Goal: Navigation & Orientation: Find specific page/section

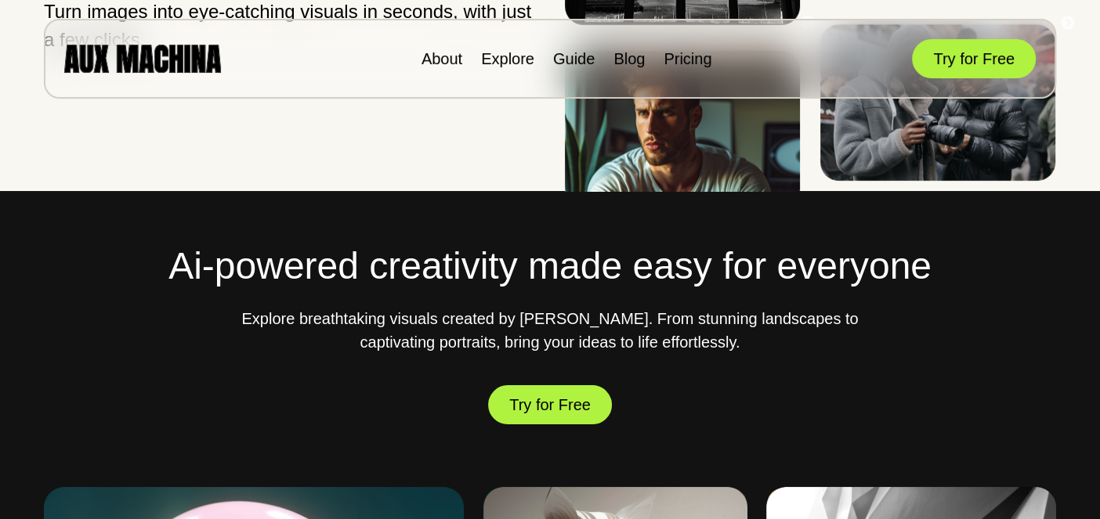
scroll to position [391, 0]
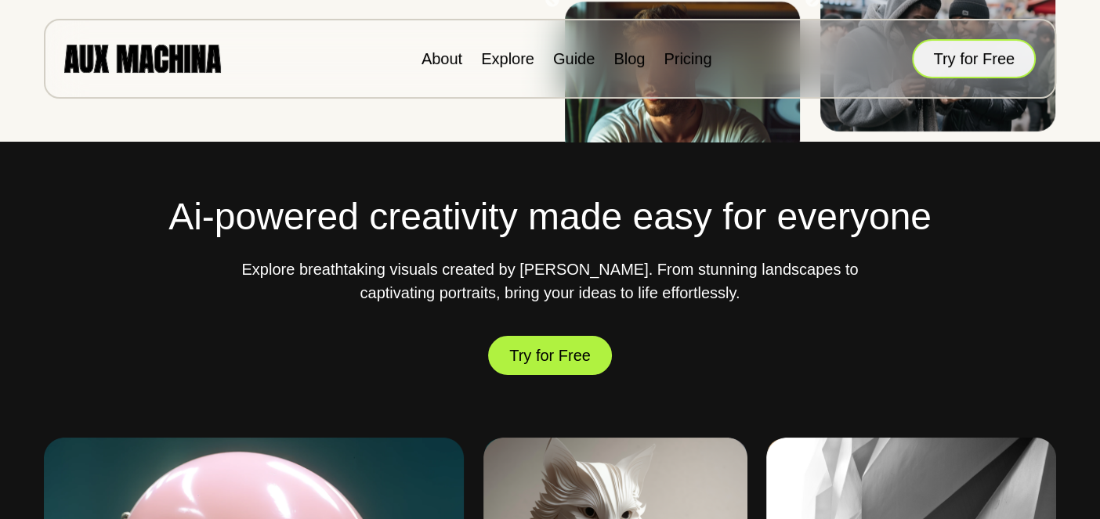
click at [993, 63] on button "Try for Free" at bounding box center [974, 58] width 124 height 39
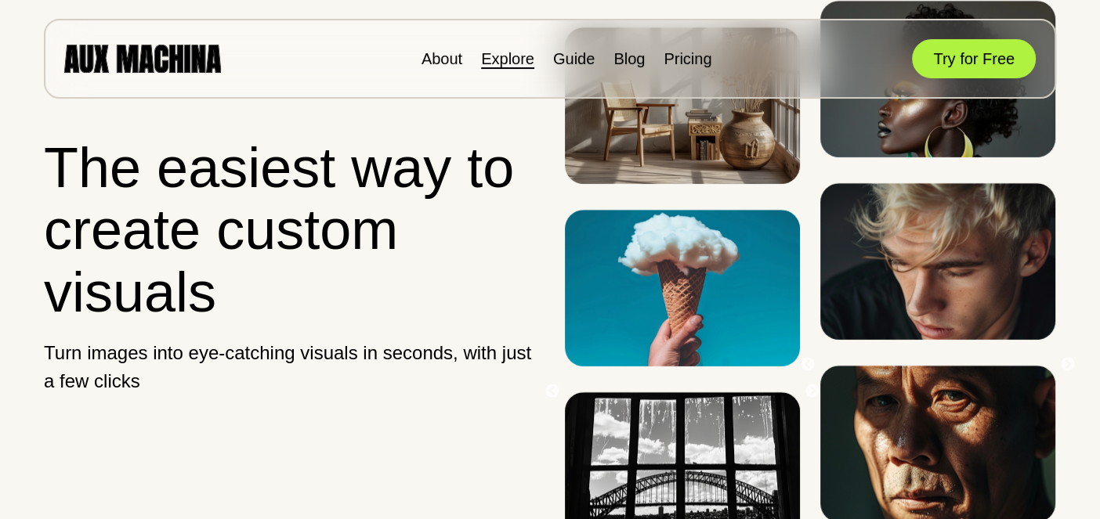
click at [525, 59] on link "Explore" at bounding box center [507, 58] width 53 height 17
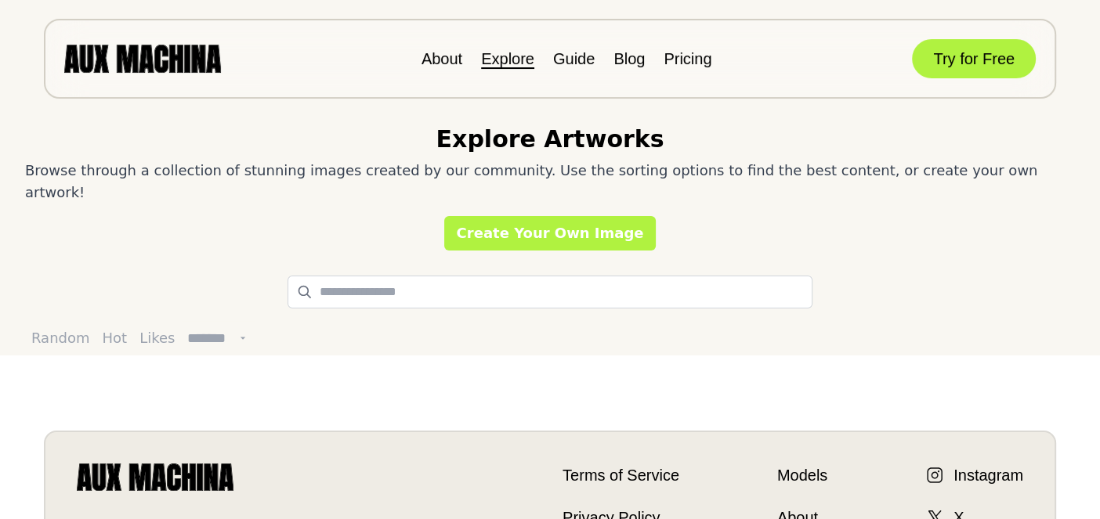
drag, startPoint x: 226, startPoint y: 54, endPoint x: 106, endPoint y: 55, distance: 119.8
click at [106, 55] on div "About Explore Guide Blog Pricing Try for Free" at bounding box center [550, 59] width 1012 height 80
drag, startPoint x: 106, startPoint y: 56, endPoint x: 157, endPoint y: 48, distance: 51.5
drag, startPoint x: 157, startPoint y: 48, endPoint x: 531, endPoint y: 131, distance: 383.5
click at [531, 131] on h2 "Explore Artworks" at bounding box center [549, 139] width 228 height 28
